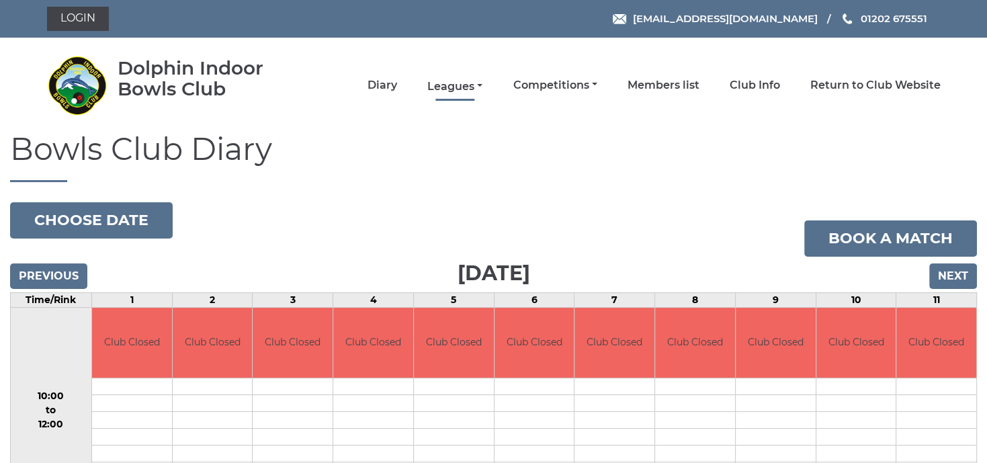
click at [469, 87] on link "Leagues" at bounding box center [455, 86] width 55 height 15
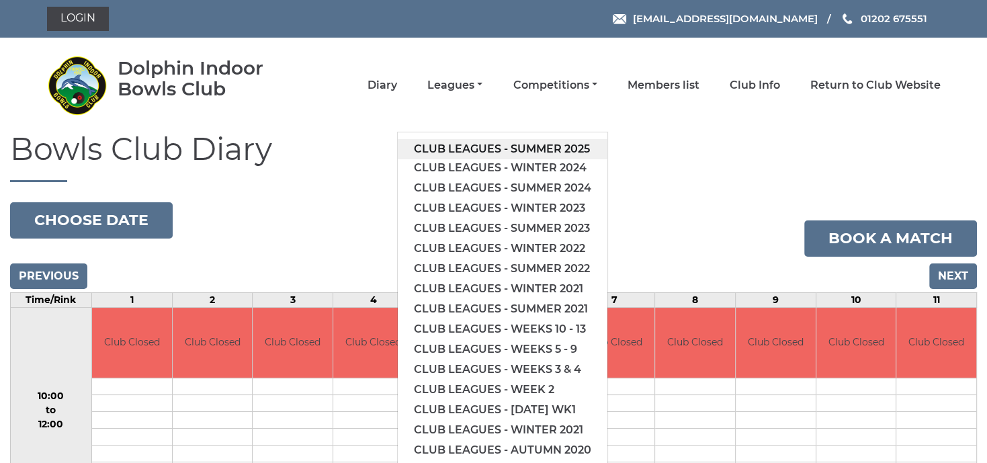
click at [487, 143] on link "Club leagues - Summer 2025" at bounding box center [503, 149] width 210 height 20
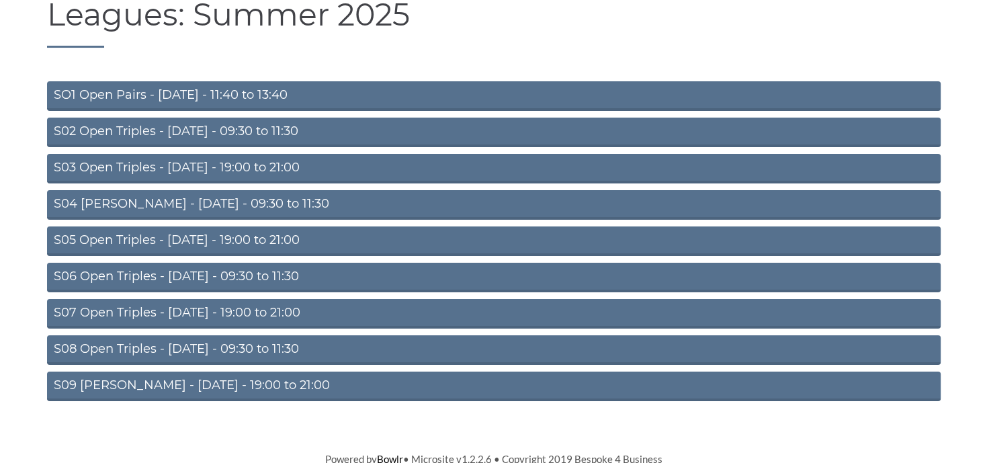
scroll to position [138, 0]
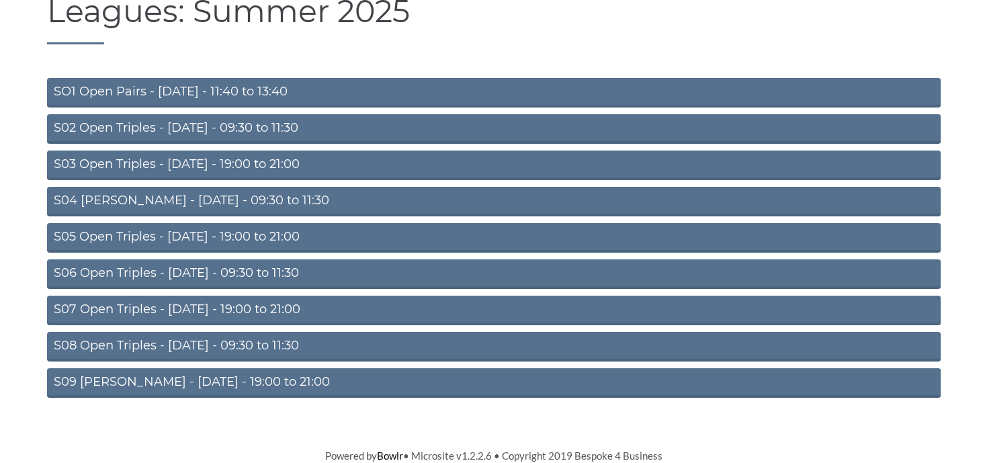
click at [187, 200] on link "S04 [PERSON_NAME] - [DATE] - 09:30 to 11:30" at bounding box center [494, 202] width 894 height 30
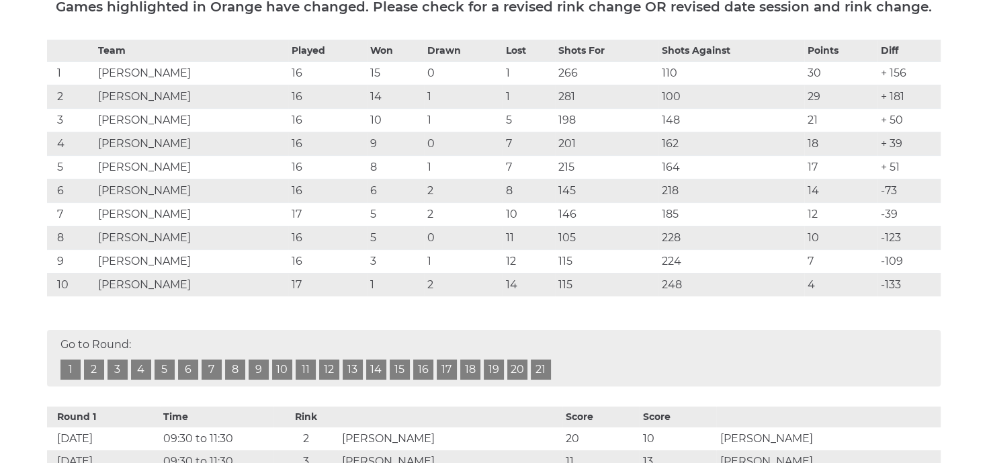
scroll to position [284, 0]
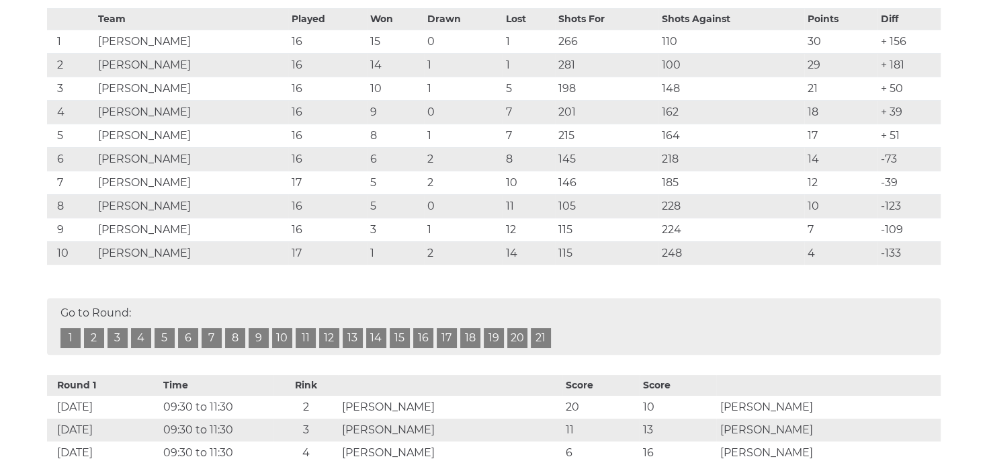
click at [448, 337] on link "17" at bounding box center [447, 338] width 20 height 20
